Goal: Task Accomplishment & Management: Manage account settings

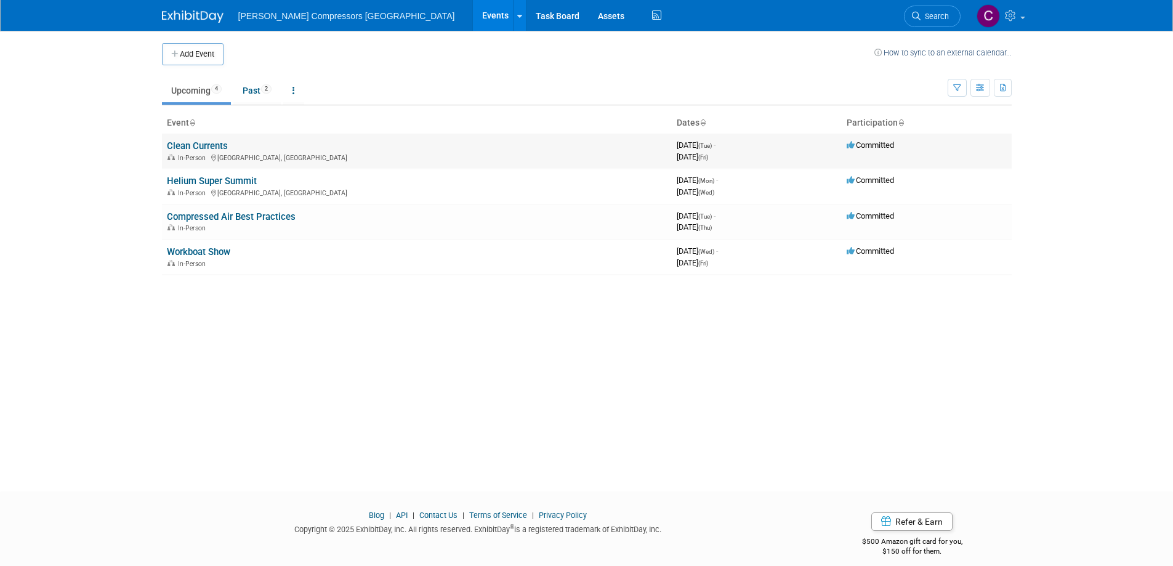
click at [167, 146] on link "Clean Currents" at bounding box center [197, 145] width 61 height 11
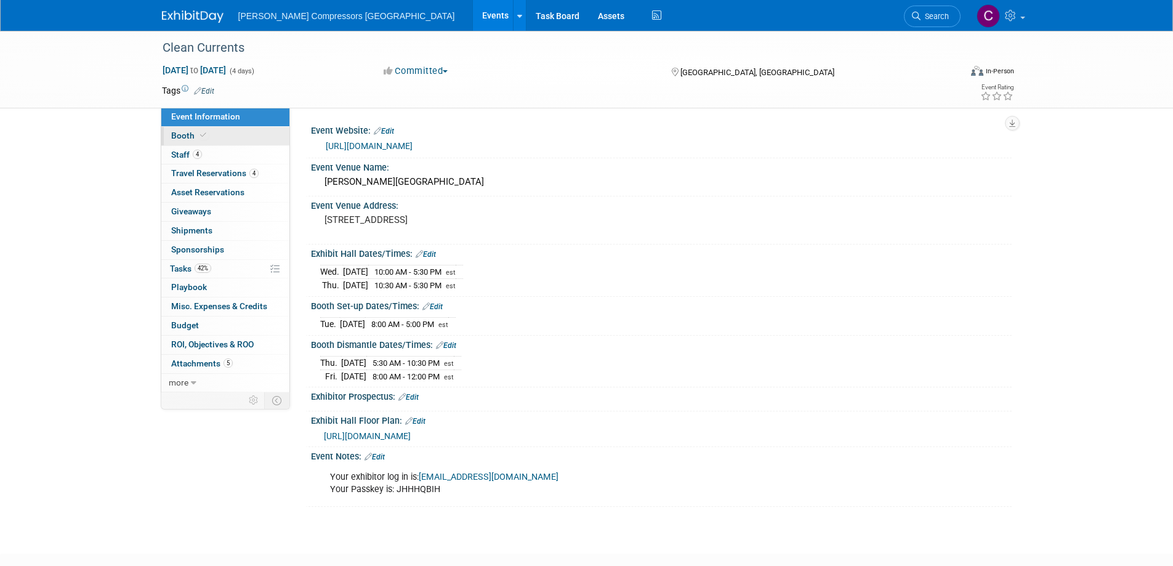
click at [193, 139] on span "Booth" at bounding box center [190, 136] width 38 height 10
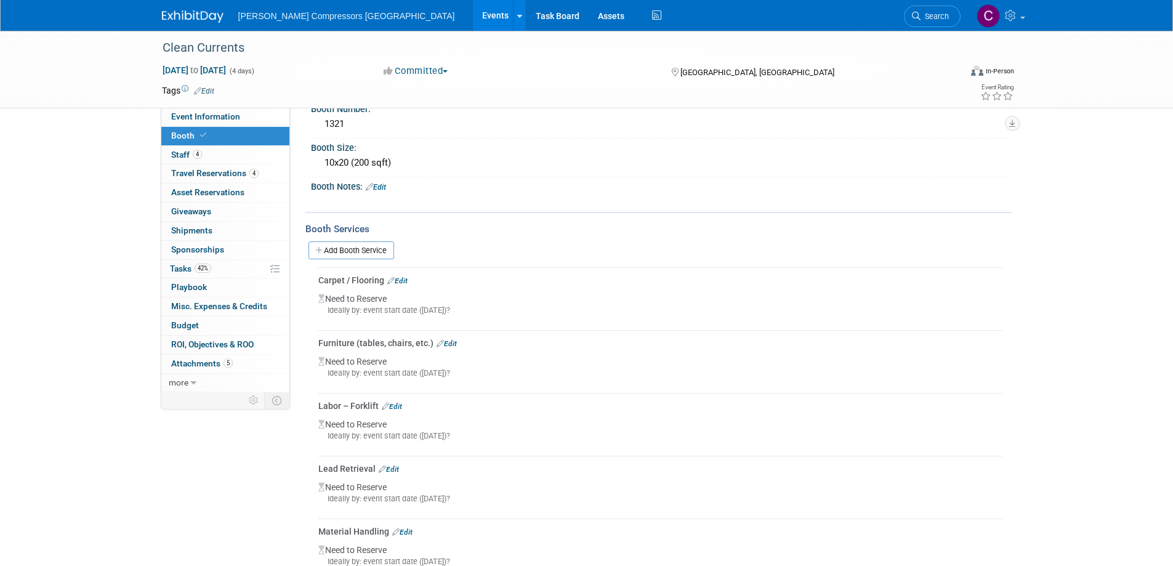
scroll to position [123, 0]
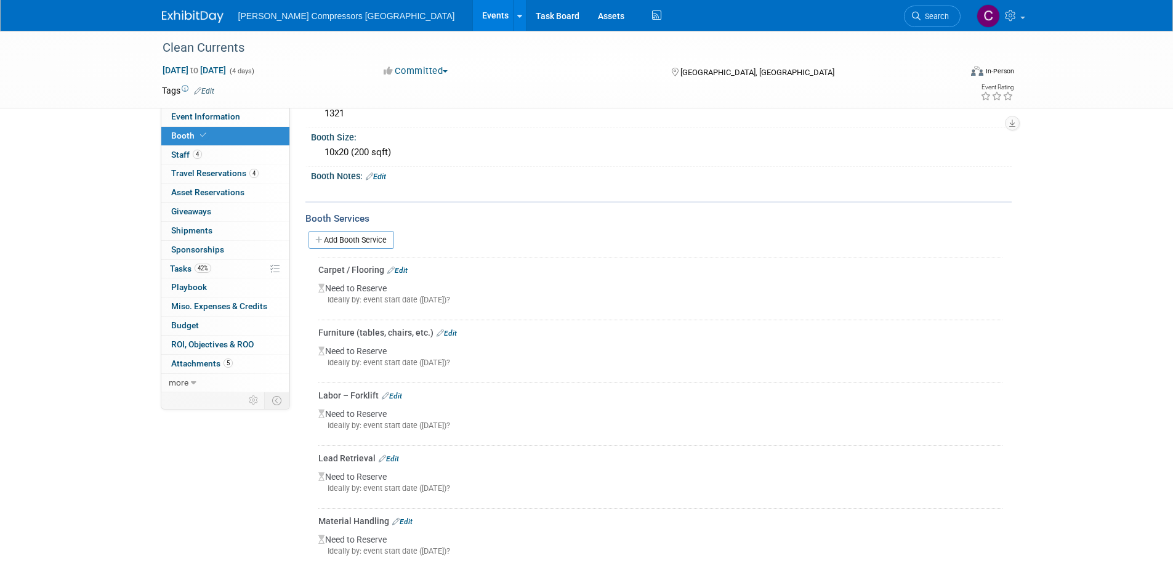
click at [405, 267] on link "Edit" at bounding box center [397, 270] width 20 height 9
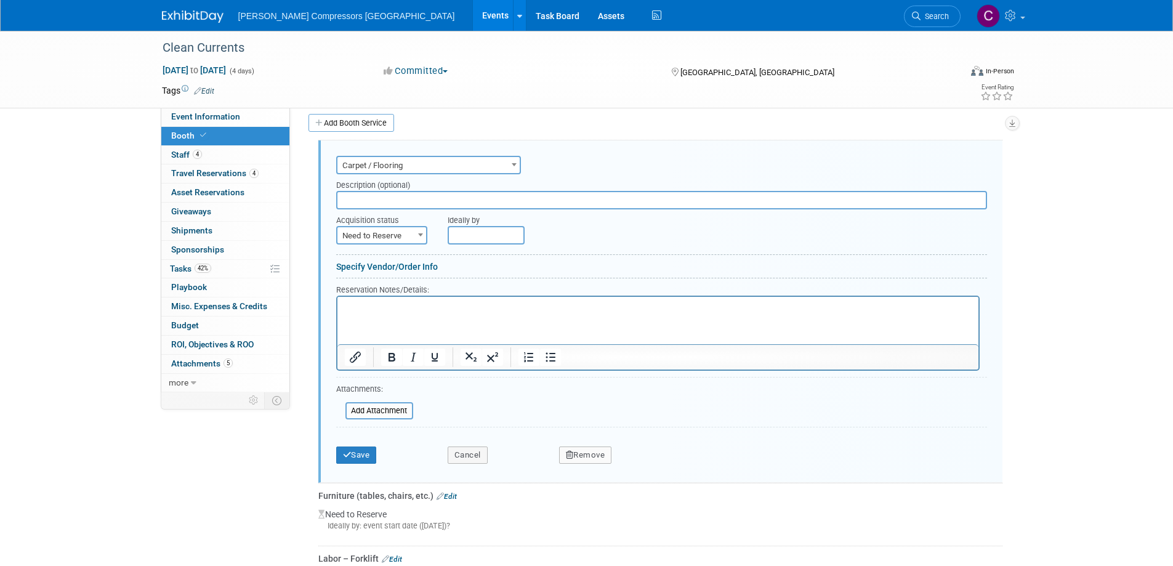
scroll to position [0, 0]
click at [372, 238] on span "Need to Reserve" at bounding box center [381, 235] width 89 height 17
select select "2"
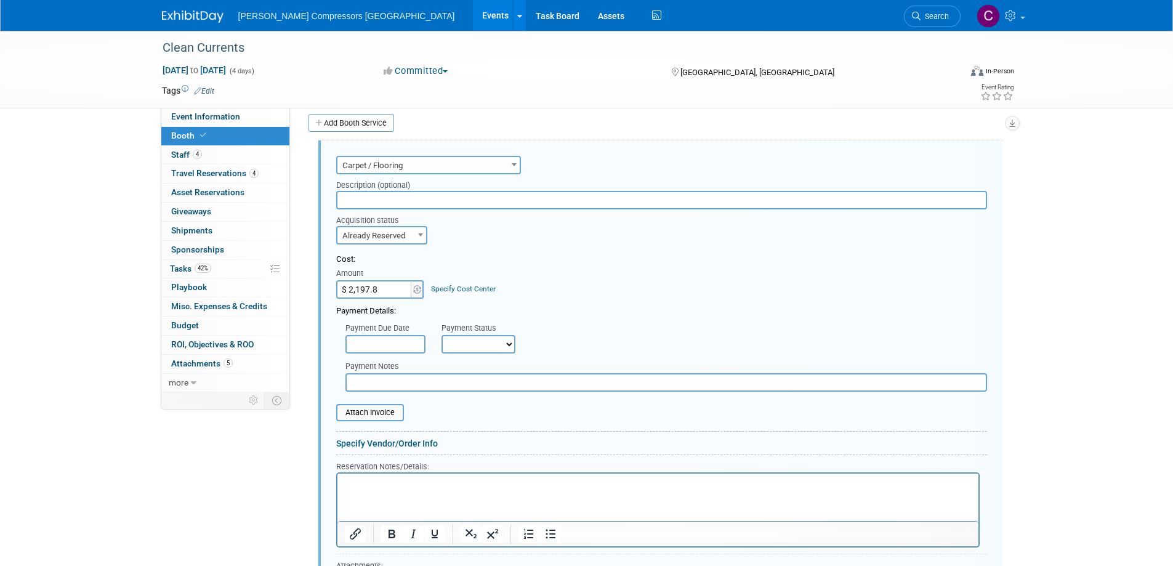
type input "$ 2,197.85"
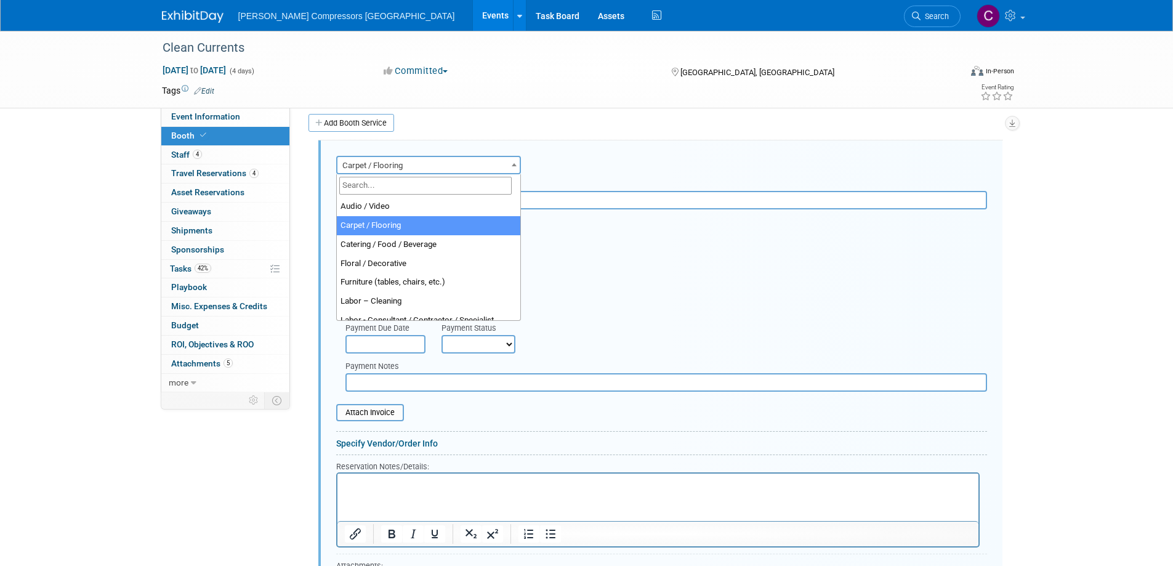
click at [408, 164] on span "Carpet / Flooring" at bounding box center [428, 165] width 182 height 17
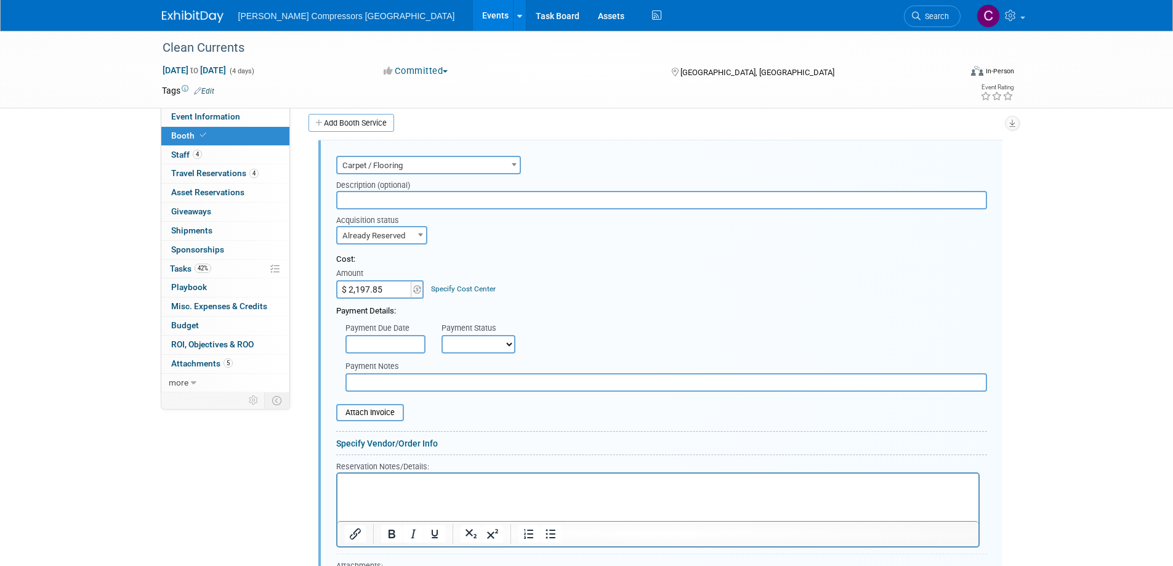
click at [392, 191] on input "text" at bounding box center [661, 200] width 651 height 18
type input "Flooring/ furniture/crate return"
click at [464, 345] on select "Not Paid Yet Partially Paid Paid in Full" at bounding box center [478, 344] width 74 height 18
select select "1"
click at [441, 335] on select "Not Paid Yet Partially Paid Paid in Full" at bounding box center [478, 344] width 74 height 18
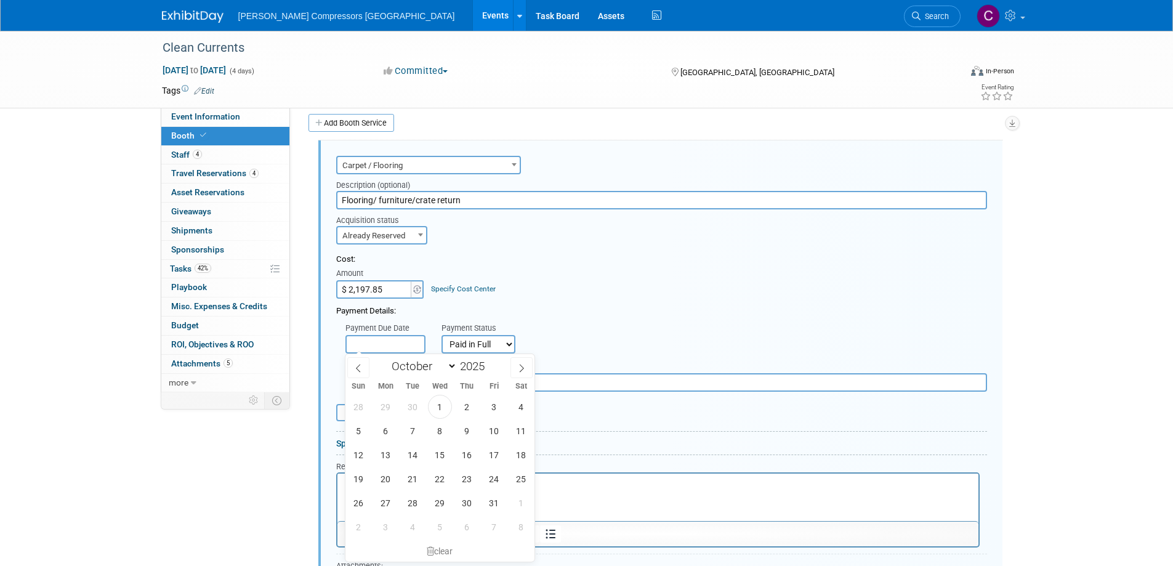
click at [380, 349] on input "text" at bounding box center [385, 344] width 80 height 18
click at [519, 292] on div "Cost: Amount $ 2,197.85 Specify Cost Center Cost Center -- Not Specified --" at bounding box center [661, 276] width 651 height 45
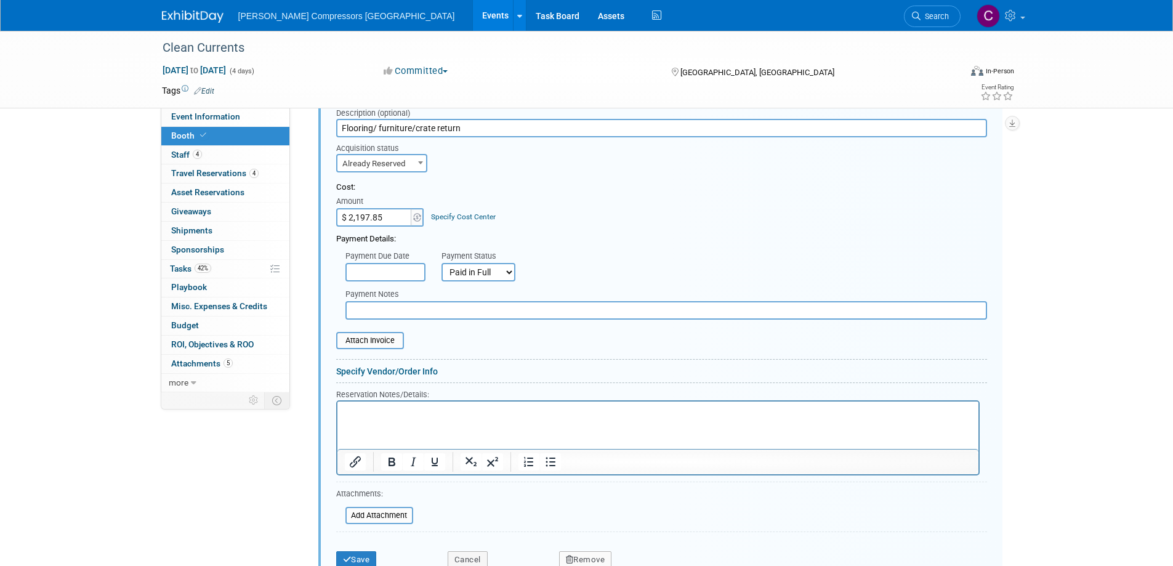
scroll to position [425, 0]
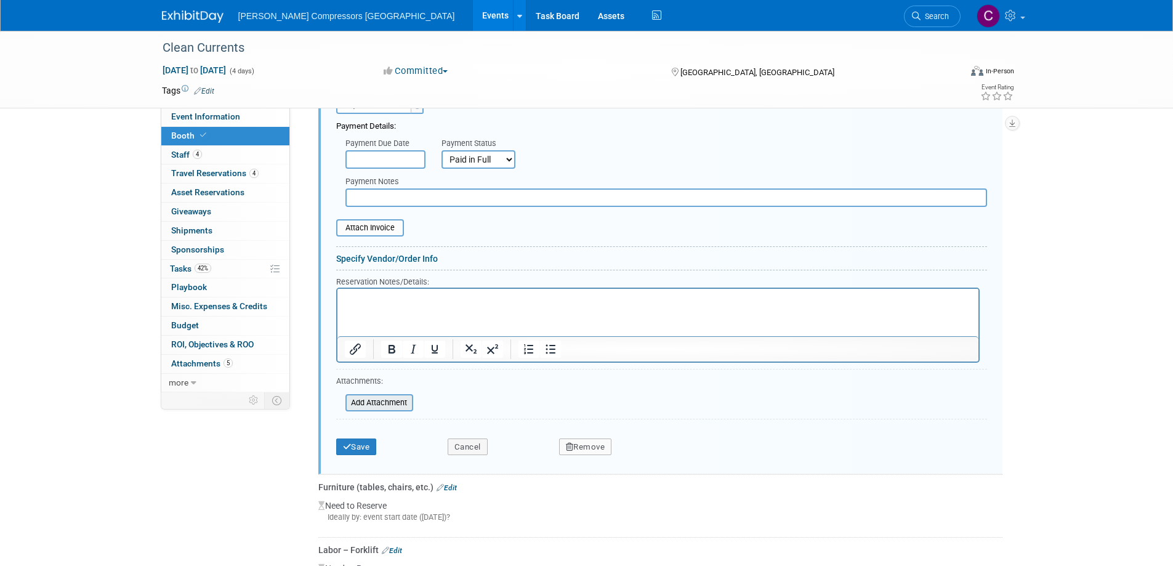
click at [388, 405] on input "file" at bounding box center [338, 402] width 147 height 15
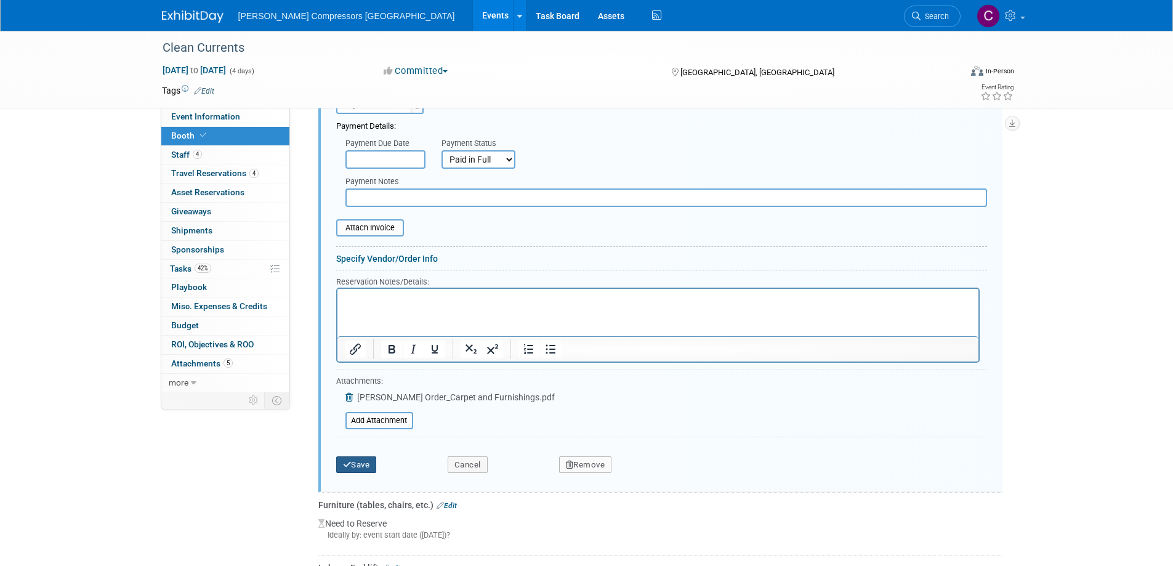
click at [363, 465] on button "Save" at bounding box center [356, 464] width 41 height 17
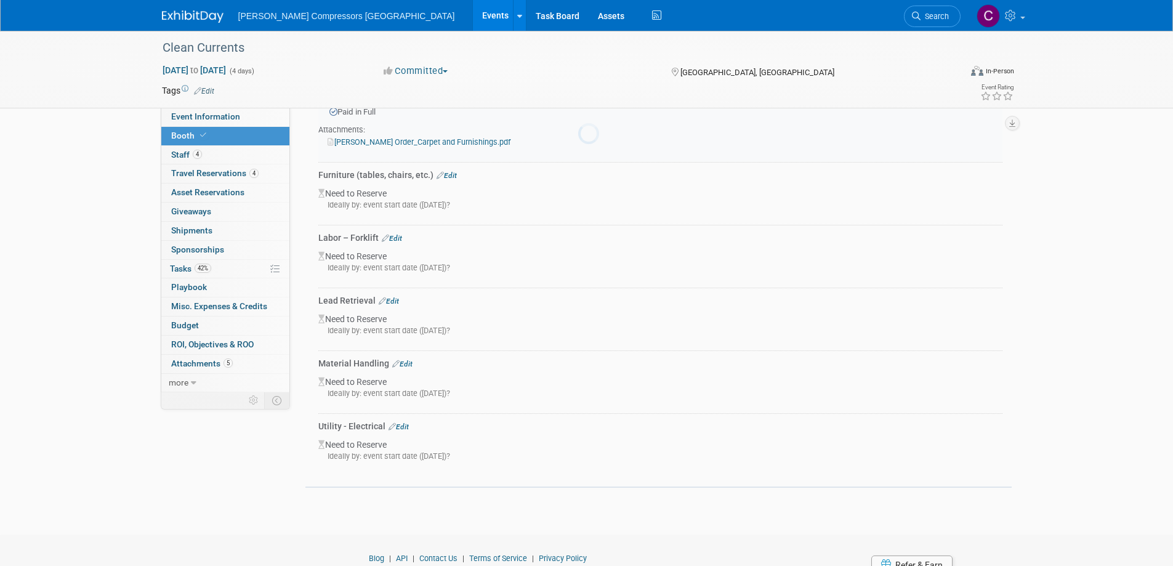
scroll to position [240, 0]
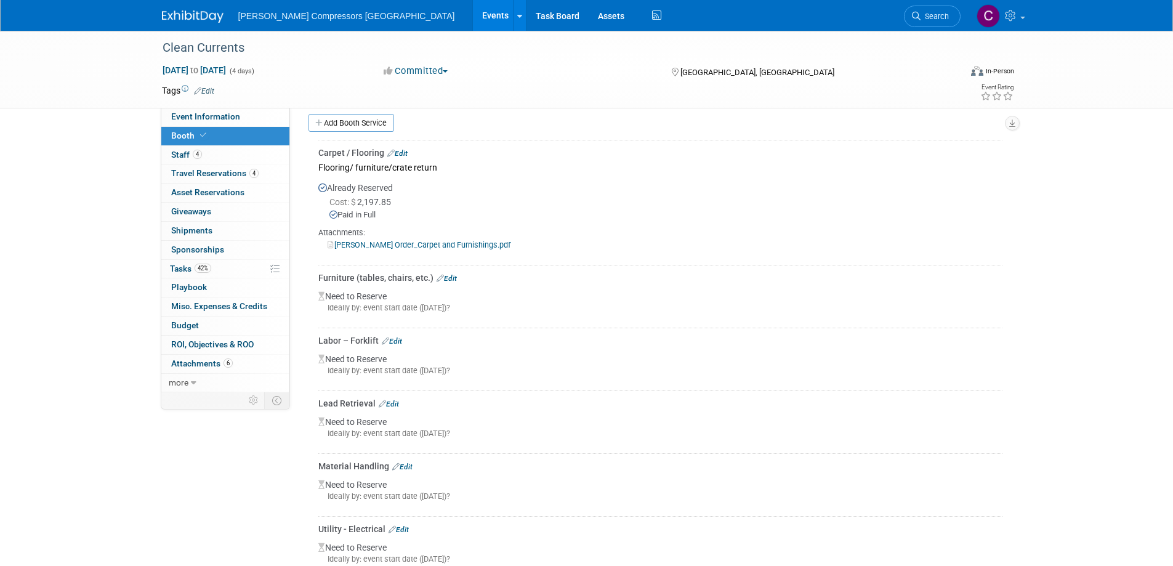
click at [454, 276] on link "Edit" at bounding box center [446, 278] width 20 height 9
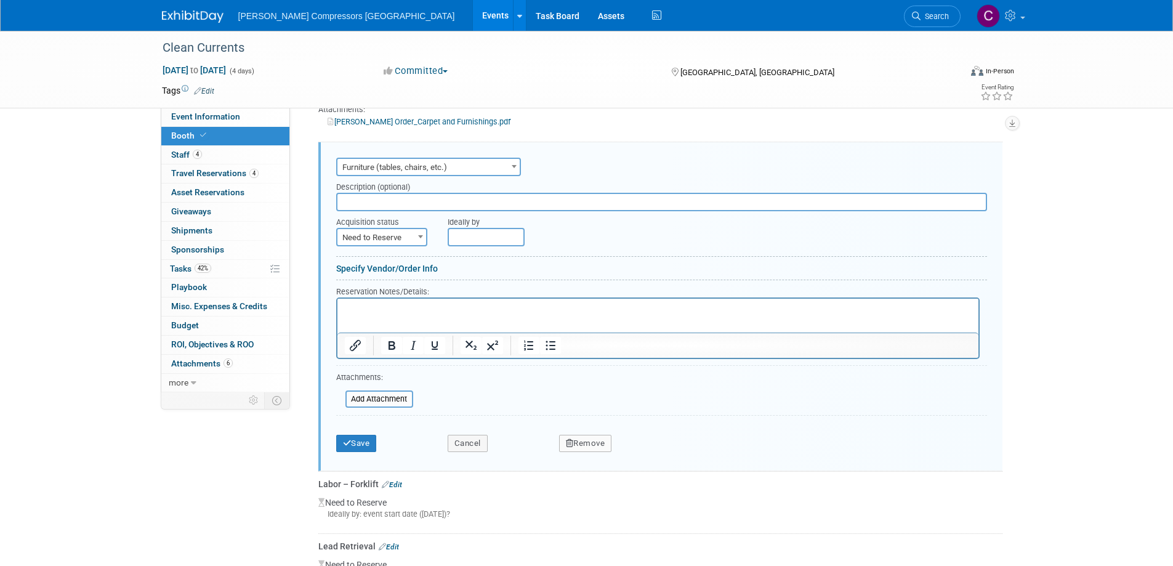
scroll to position [365, 0]
click at [590, 437] on button "Remove" at bounding box center [585, 441] width 53 height 17
click at [655, 452] on link "Yes" at bounding box center [654, 451] width 36 height 20
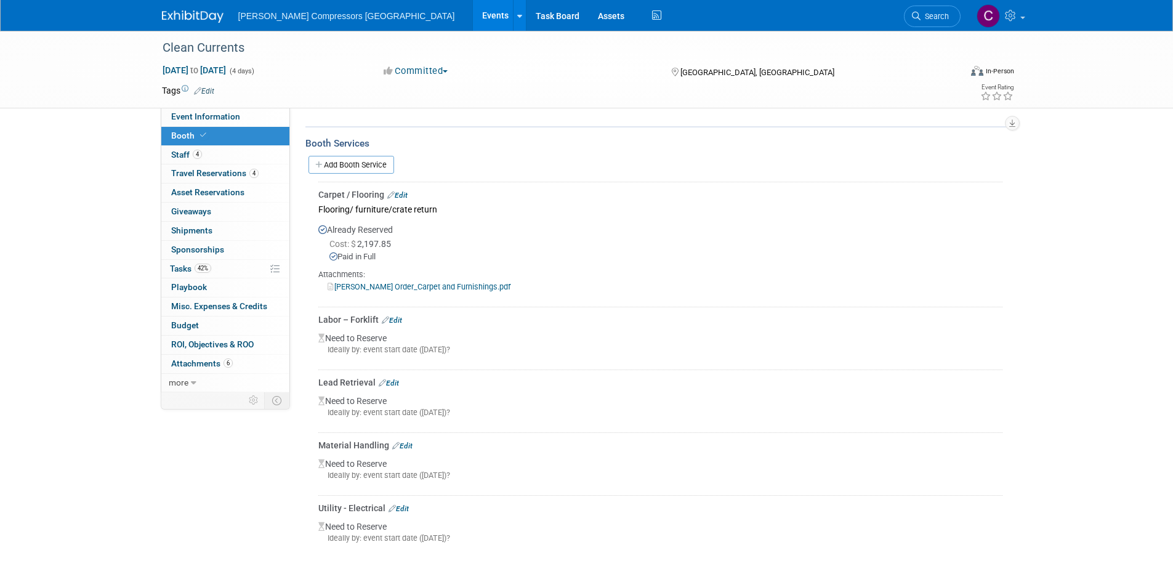
scroll to position [273, 0]
